Goal: Browse casually: Explore the website without a specific task or goal

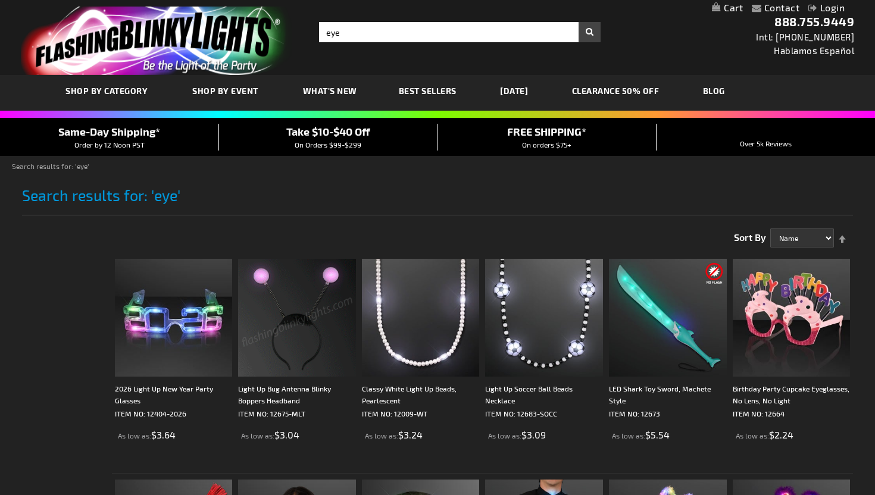
click at [655, 90] on link "CLEARANCE 50% OFF" at bounding box center [615, 91] width 105 height 40
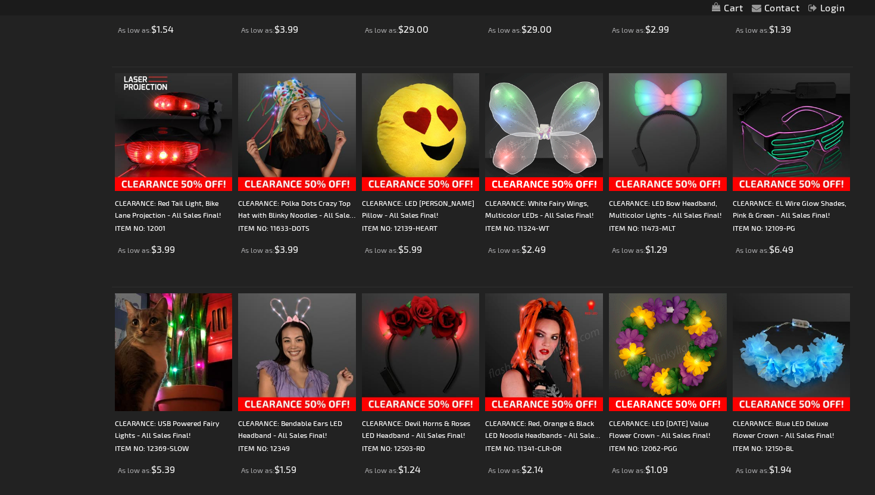
scroll to position [562, 0]
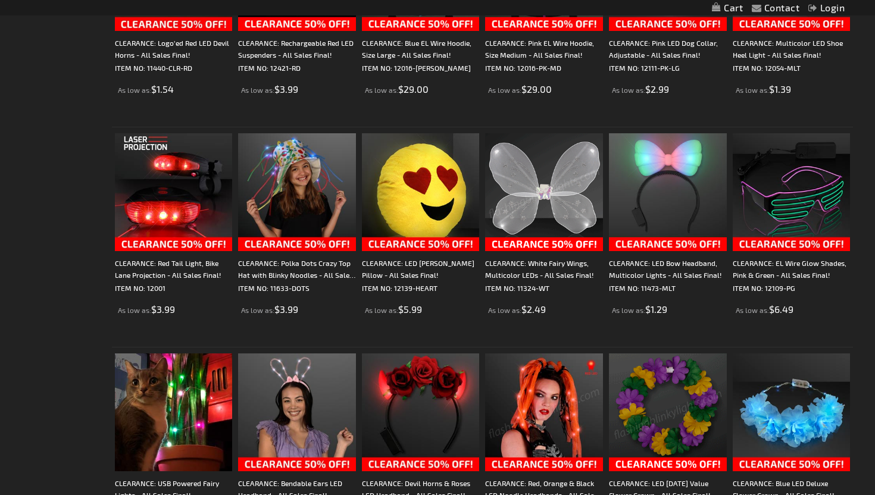
click at [552, 198] on img at bounding box center [544, 192] width 118 height 118
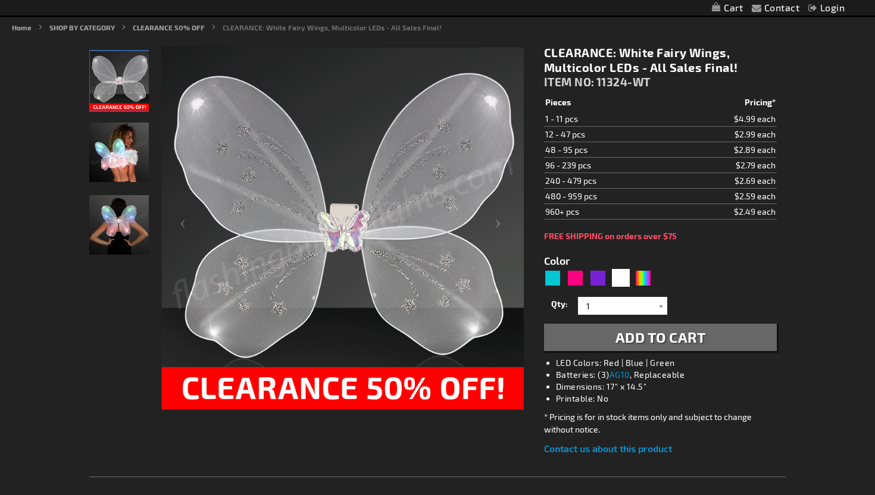
scroll to position [139, 0]
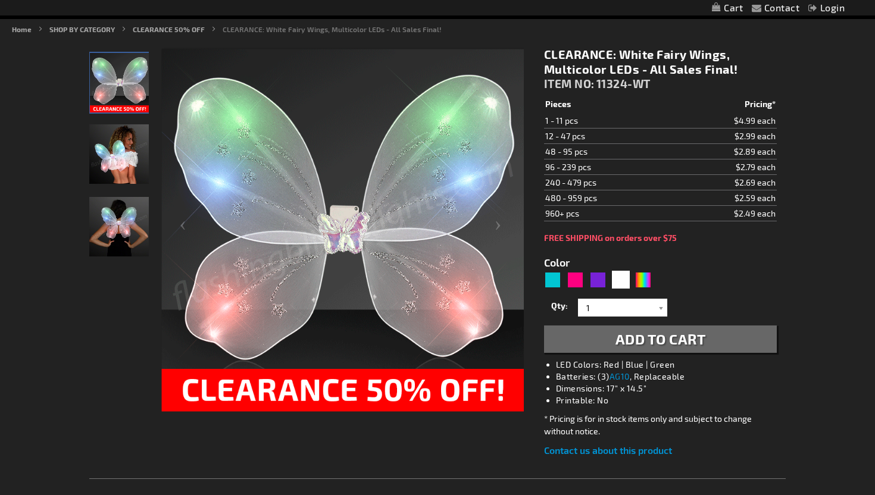
click at [121, 133] on img "Woman displaying White LED Light Up Fairy Wings" at bounding box center [119, 154] width 60 height 60
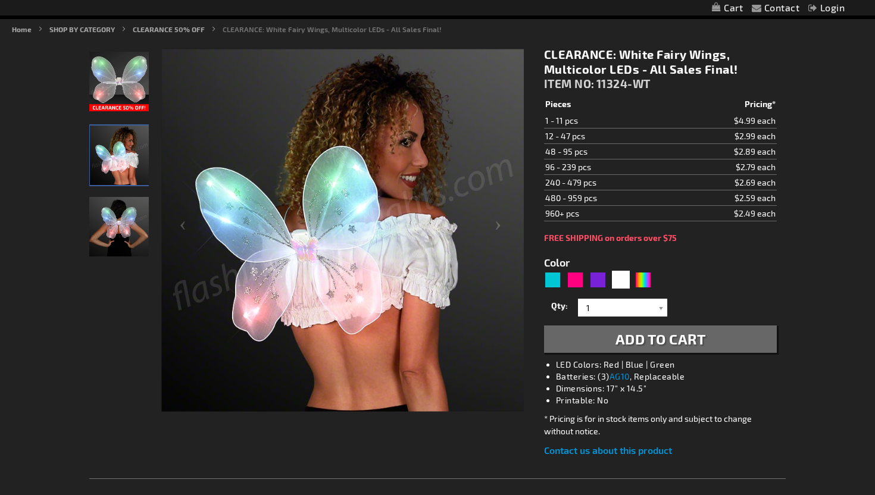
click at [133, 217] on img "Girl wearing White LED Light Up Fairy Wings" at bounding box center [119, 227] width 60 height 60
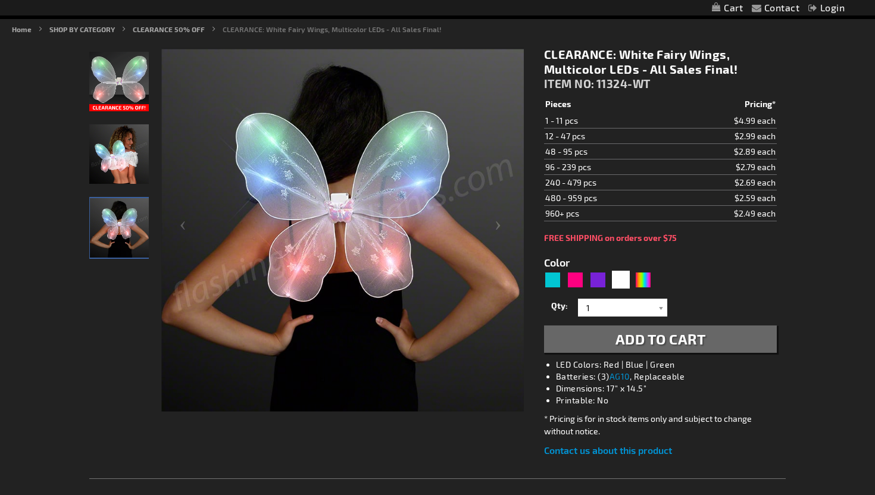
click at [172, 24] on li "CLEARANCE 50% OFF" at bounding box center [177, 29] width 88 height 11
click at [175, 32] on link "CLEARANCE 50% OFF" at bounding box center [169, 29] width 72 height 8
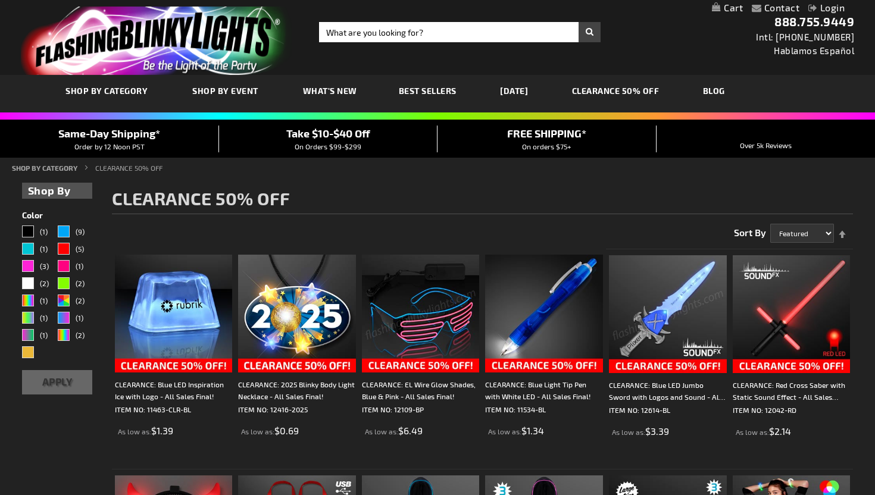
click at [433, 92] on span "Best Sellers" at bounding box center [428, 91] width 58 height 10
